Goal: Information Seeking & Learning: Learn about a topic

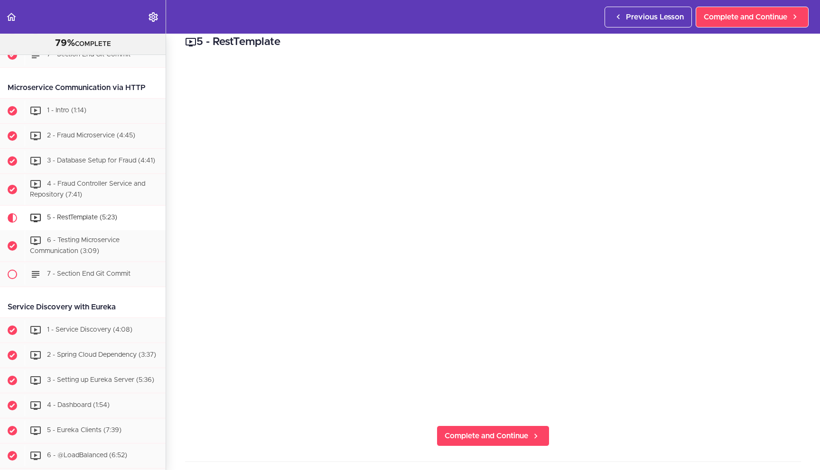
scroll to position [18, 0]
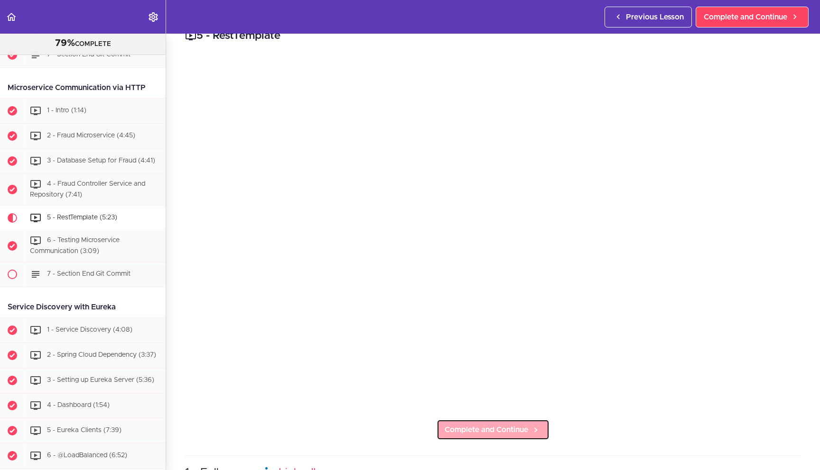
click at [518, 424] on span "Complete and Continue" at bounding box center [485, 429] width 83 height 11
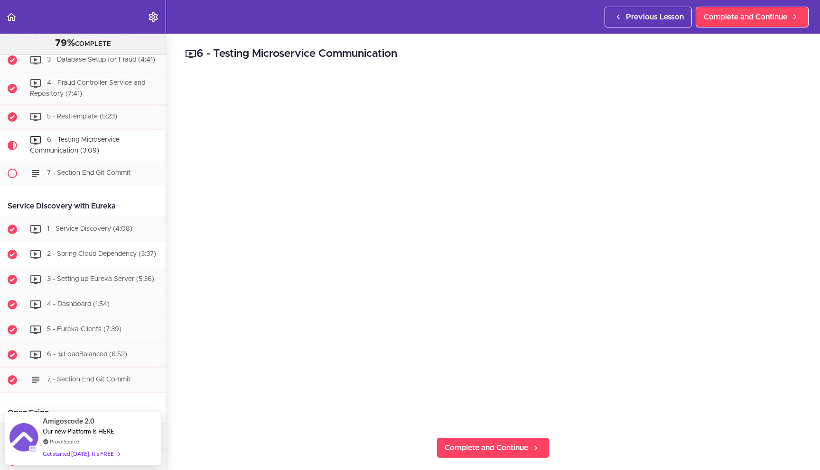
scroll to position [618, 0]
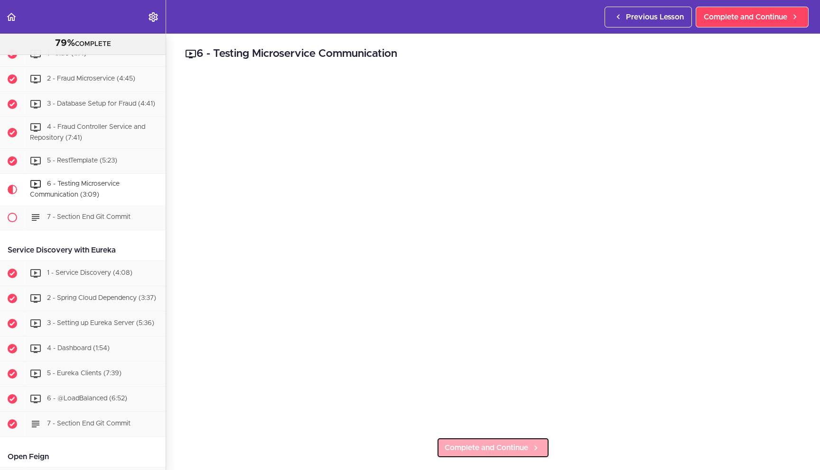
click at [537, 443] on icon at bounding box center [535, 448] width 11 height 10
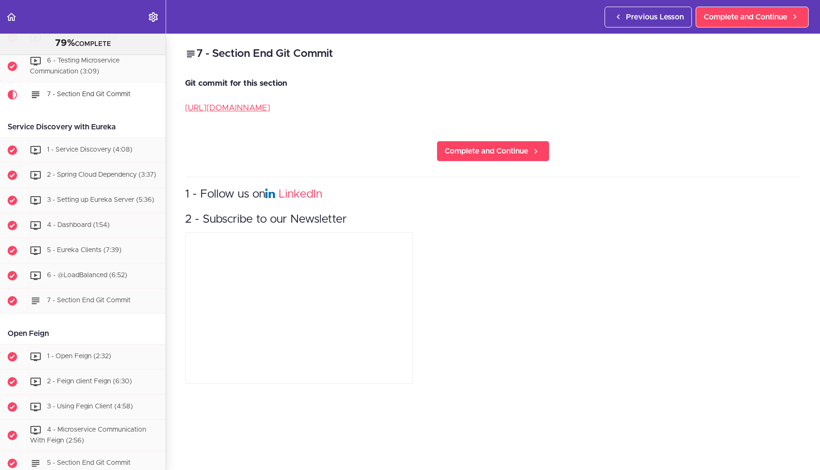
scroll to position [760, 0]
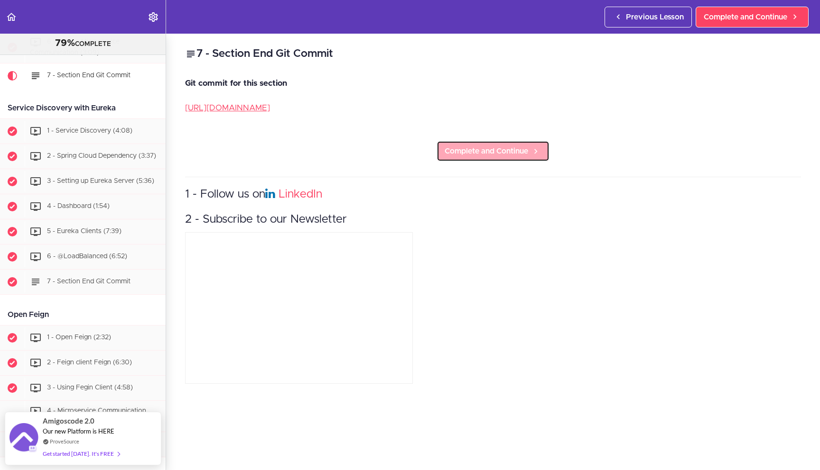
click at [479, 156] on span "Complete and Continue" at bounding box center [485, 151] width 83 height 11
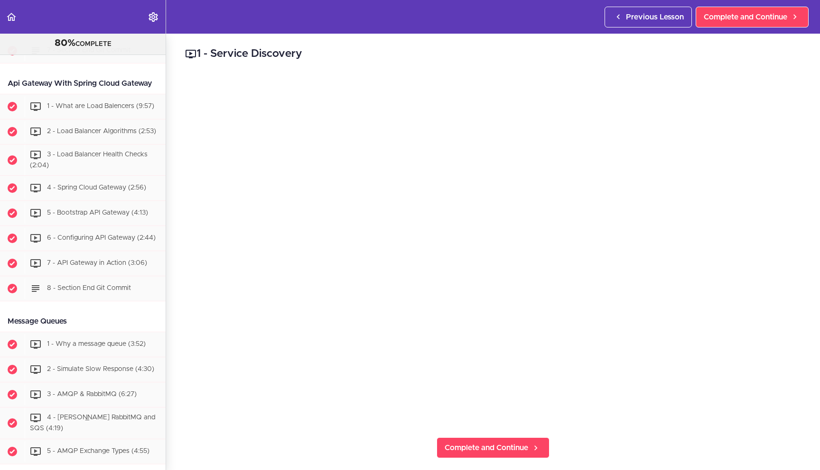
scroll to position [1480, 0]
click at [529, 434] on div "1 - Service Discovery Complete and Continue 1 - Follow us on LinkedIn 2 - Subsc…" at bounding box center [493, 252] width 654 height 437
click at [530, 443] on icon at bounding box center [535, 448] width 11 height 10
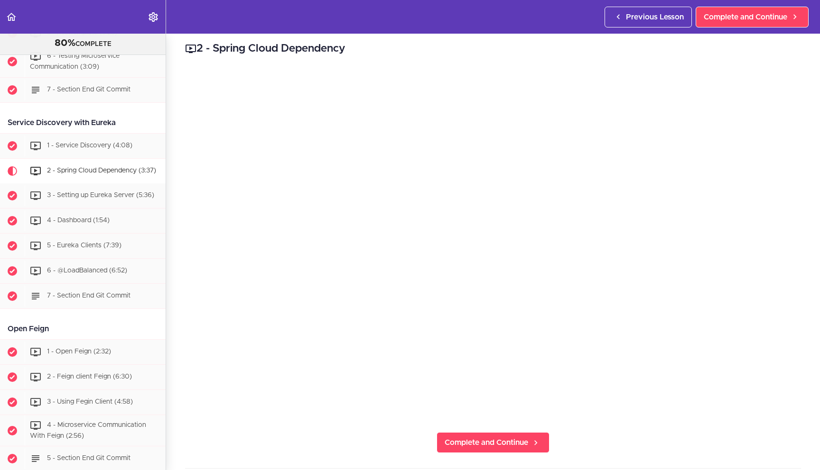
scroll to position [740, 0]
